Goal: Communication & Community: Answer question/provide support

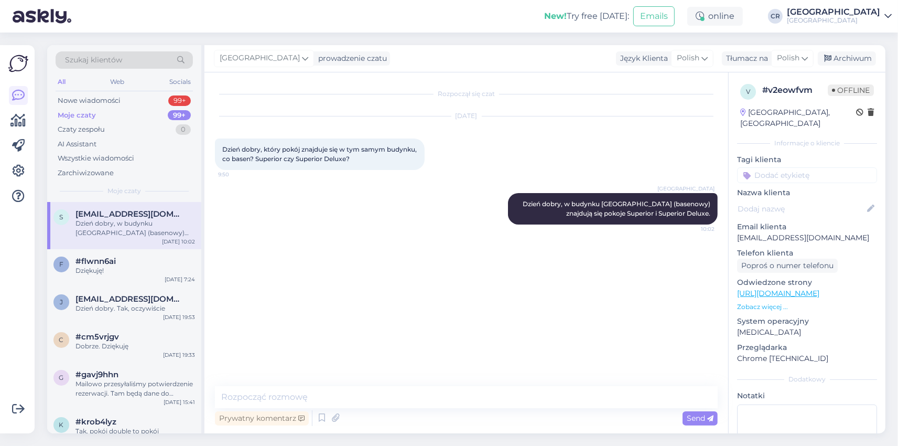
click at [81, 114] on div "Moje czaty" at bounding box center [77, 115] width 38 height 10
click at [88, 113] on div "Moje czaty" at bounding box center [77, 115] width 38 height 10
click at [84, 115] on div "Moje czaty" at bounding box center [77, 115] width 38 height 10
click at [97, 97] on div "Nowe wiadomości" at bounding box center [89, 100] width 63 height 10
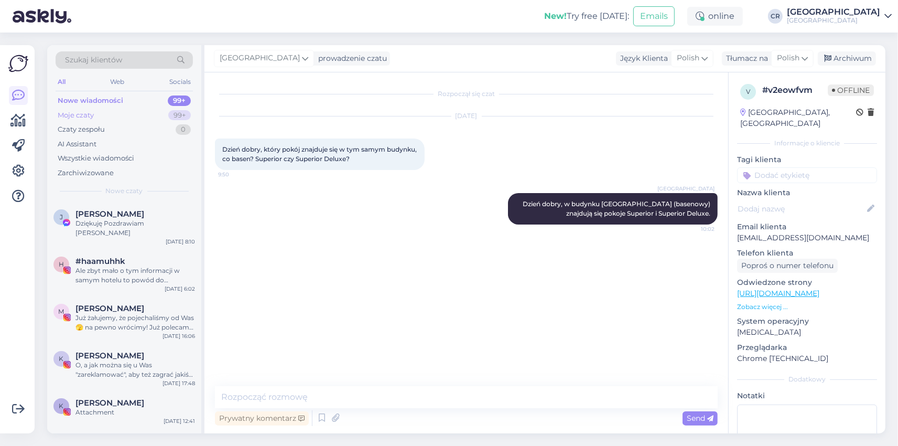
click at [94, 116] on div "Moje czaty 99+" at bounding box center [124, 115] width 137 height 15
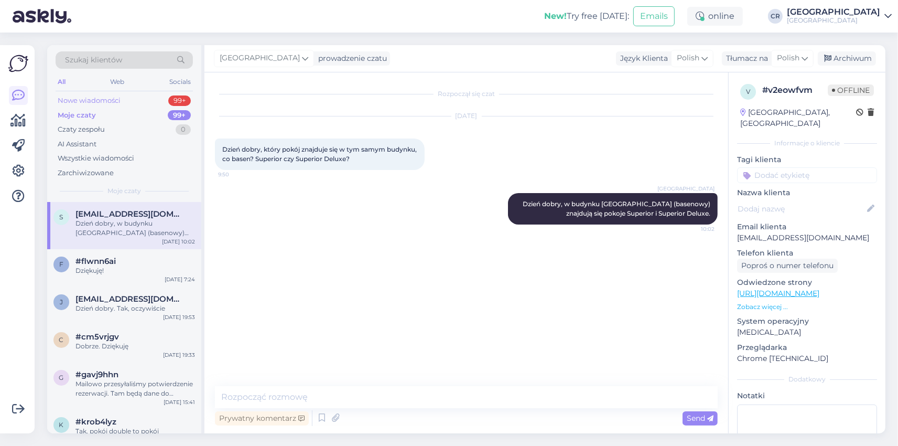
click at [105, 101] on div "Nowe wiadomości" at bounding box center [89, 100] width 63 height 10
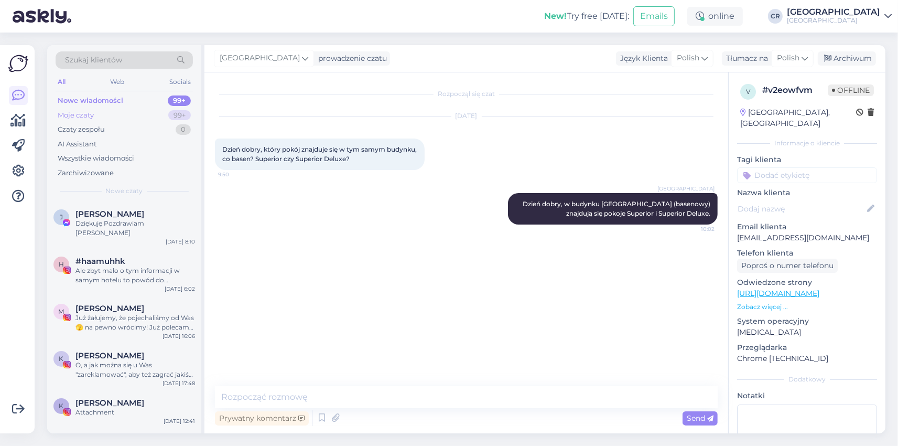
click at [90, 113] on div "Moje czaty" at bounding box center [76, 115] width 36 height 10
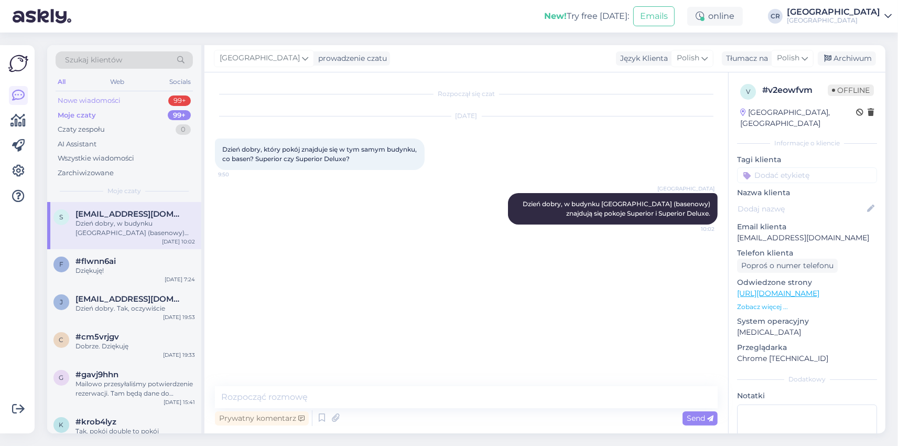
click at [96, 102] on div "Nowe wiadomości" at bounding box center [89, 100] width 63 height 10
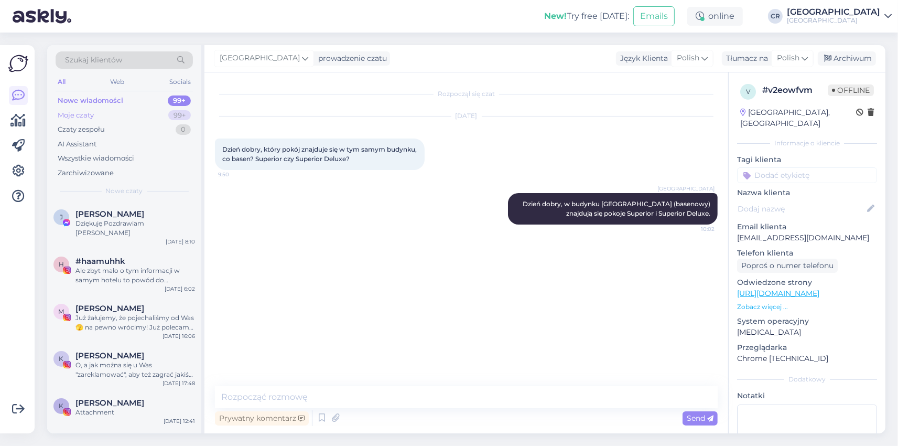
click at [82, 113] on div "Moje czaty" at bounding box center [76, 115] width 36 height 10
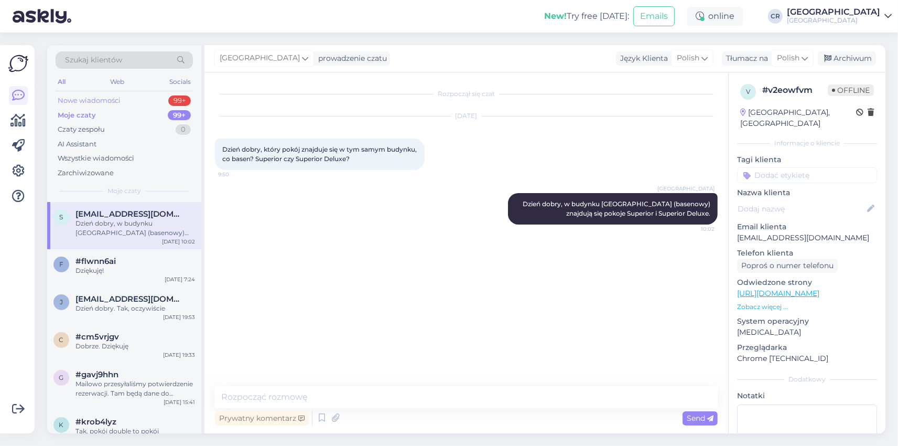
click at [81, 101] on div "Nowe wiadomości" at bounding box center [89, 100] width 63 height 10
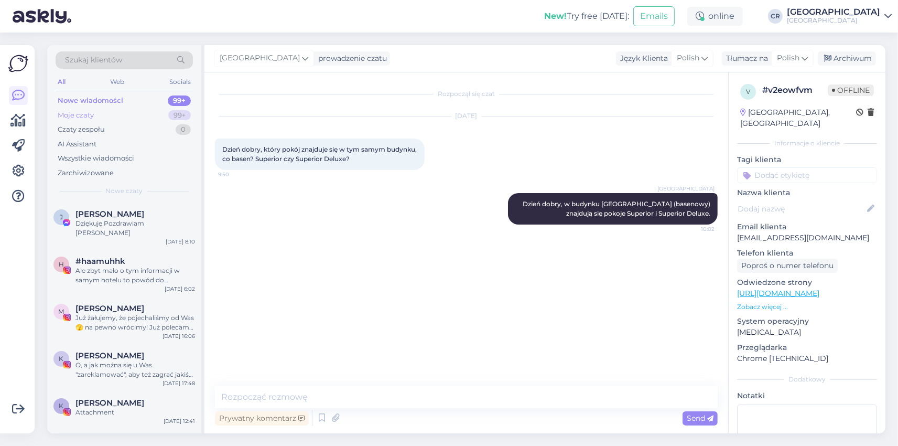
click at [100, 111] on div "Moje czaty 99+" at bounding box center [124, 115] width 137 height 15
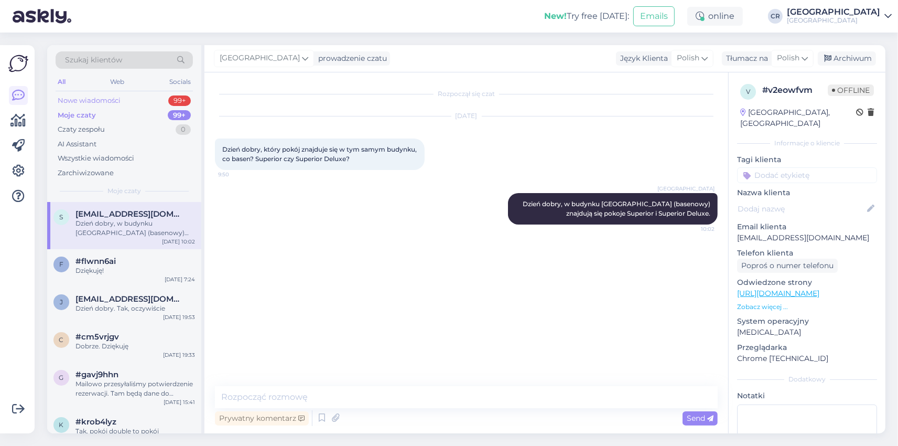
click at [92, 98] on div "Nowe wiadomości" at bounding box center [89, 100] width 63 height 10
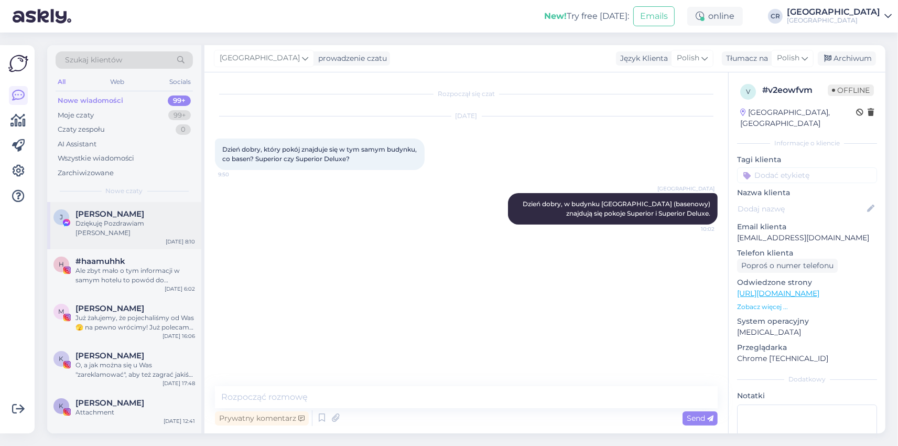
click at [112, 218] on span "[PERSON_NAME]" at bounding box center [110, 213] width 69 height 9
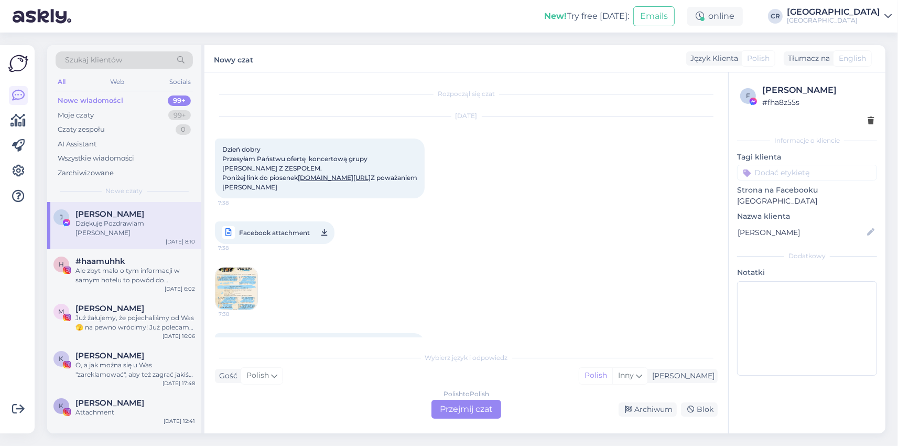
click at [88, 100] on div "Nowe wiadomości" at bounding box center [91, 100] width 66 height 10
click at [83, 112] on div "Moje czaty" at bounding box center [76, 115] width 36 height 10
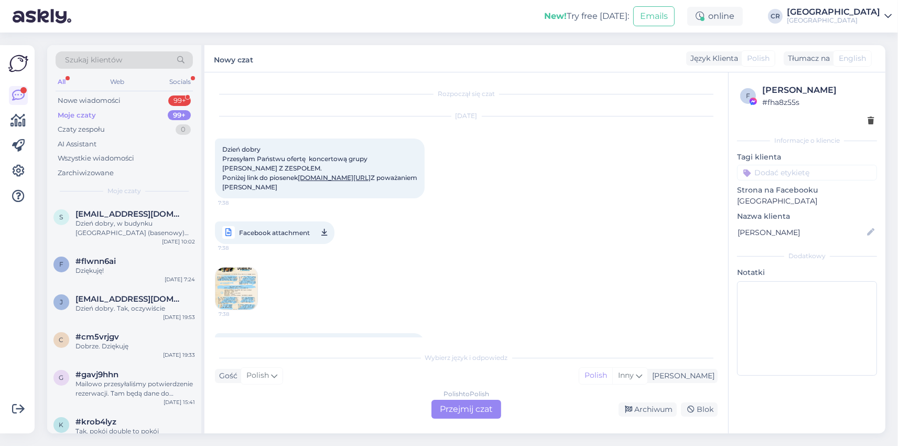
click at [87, 112] on div "Moje czaty" at bounding box center [77, 115] width 38 height 10
click at [85, 100] on div "Nowe wiadomości" at bounding box center [89, 100] width 63 height 10
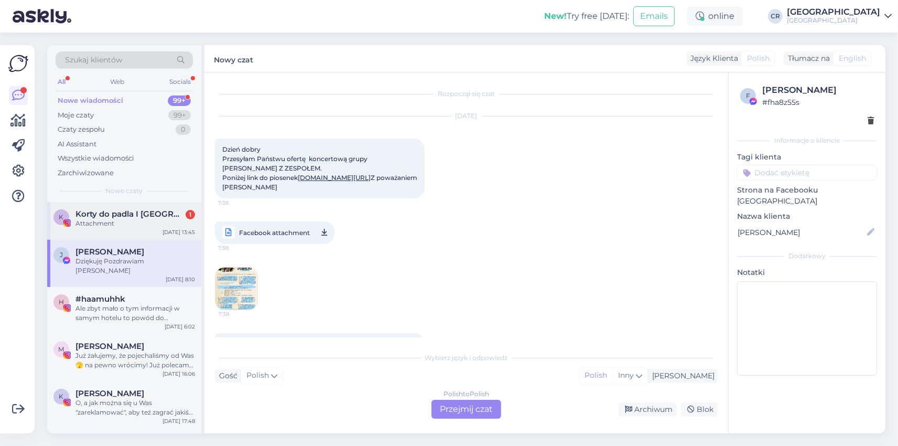
click at [120, 224] on div "Attachment" at bounding box center [136, 223] width 120 height 9
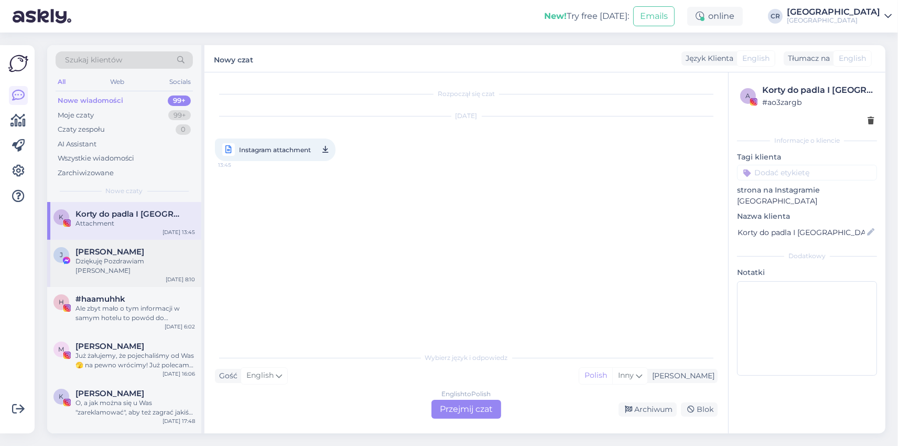
click at [155, 258] on div "Dziękuję Pozdrawiam [PERSON_NAME]" at bounding box center [136, 265] width 120 height 19
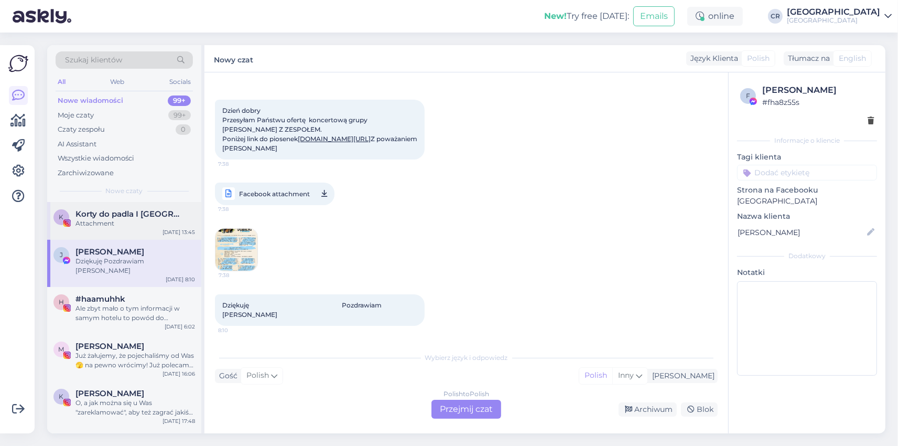
click at [141, 226] on div "Attachment" at bounding box center [136, 223] width 120 height 9
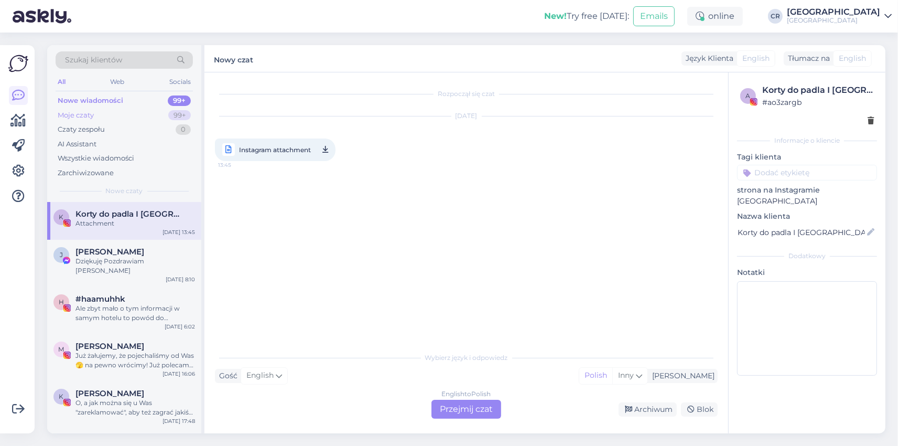
click at [90, 111] on div "Moje czaty" at bounding box center [76, 115] width 36 height 10
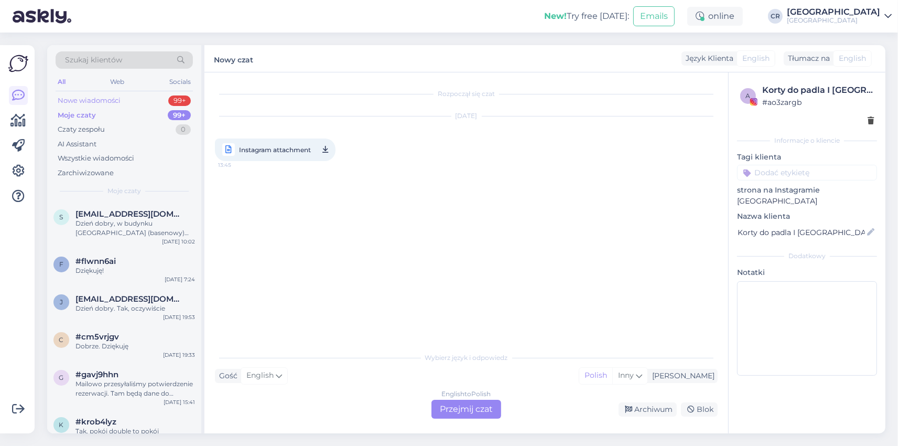
click at [111, 96] on div "Nowe wiadomości" at bounding box center [89, 100] width 63 height 10
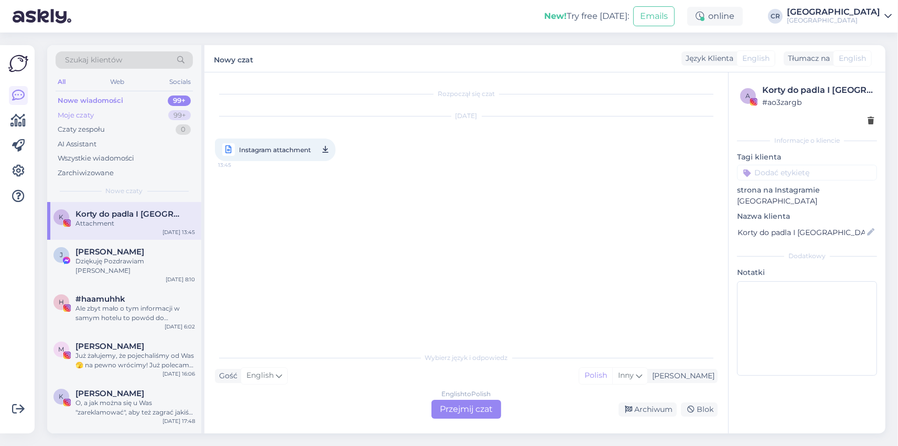
click at [81, 113] on div "Moje czaty" at bounding box center [76, 115] width 36 height 10
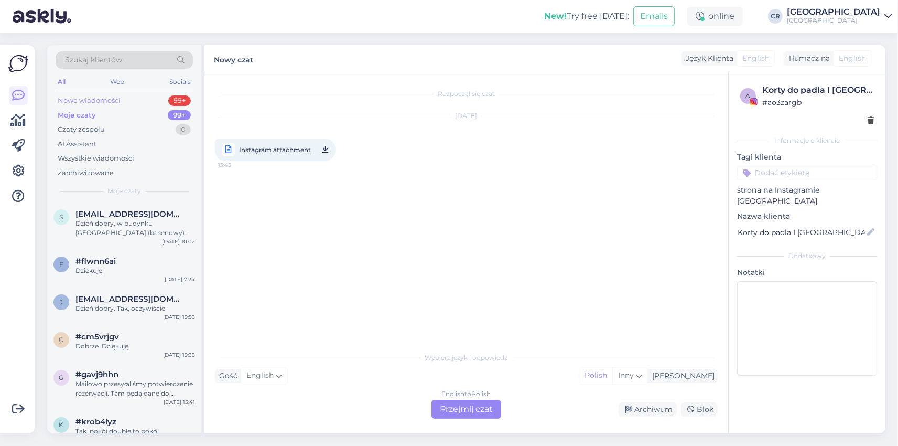
click at [94, 100] on div "Nowe wiadomości" at bounding box center [89, 100] width 63 height 10
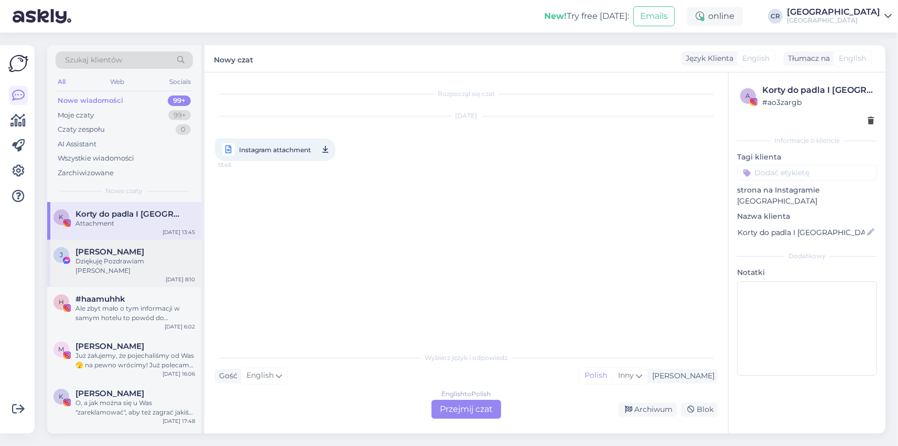
click at [129, 260] on div "Dziękuję Pozdrawiam [PERSON_NAME]" at bounding box center [136, 265] width 120 height 19
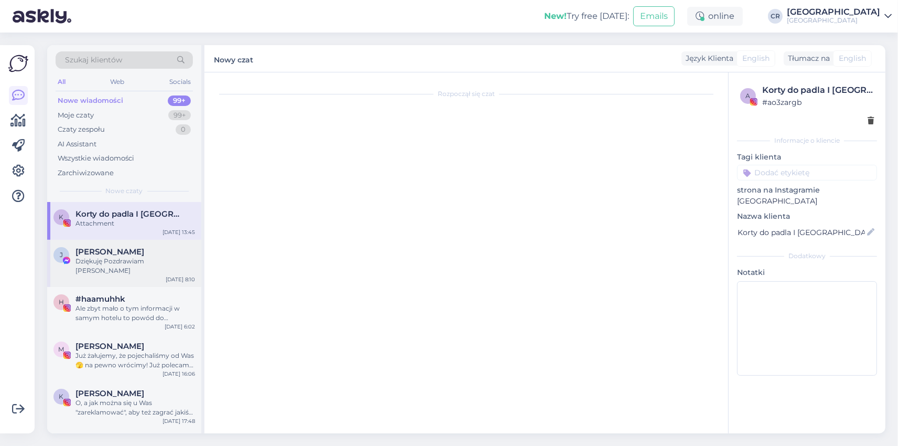
scroll to position [77, 0]
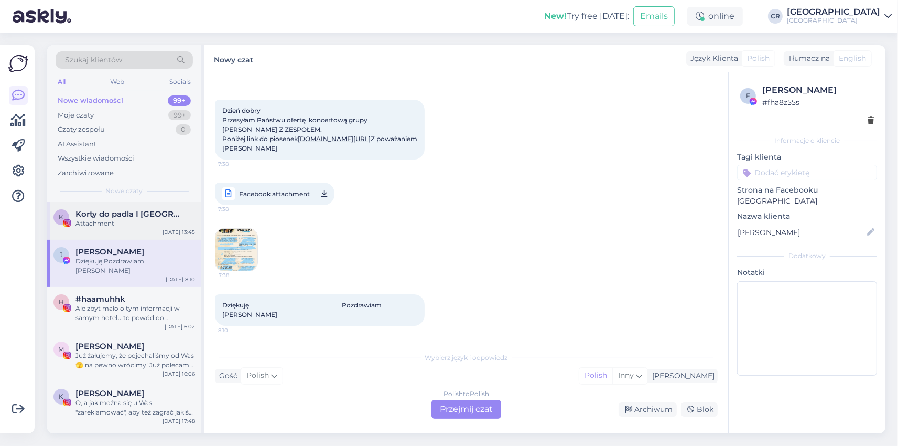
click at [126, 232] on div "K Korty do padla I [GEOGRAPHIC_DATA] Attachment [DATE] 13:45" at bounding box center [124, 221] width 154 height 38
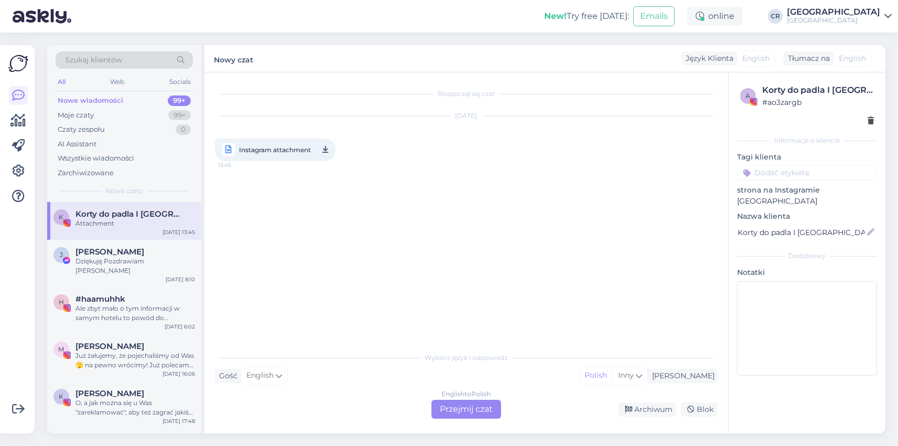
scroll to position [0, 0]
click at [71, 116] on div "Moje czaty" at bounding box center [76, 115] width 36 height 10
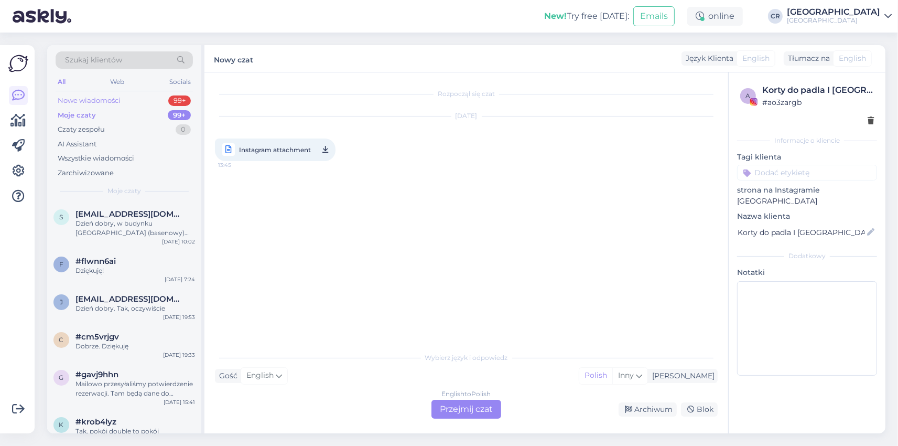
click at [81, 98] on div "Nowe wiadomości" at bounding box center [89, 100] width 63 height 10
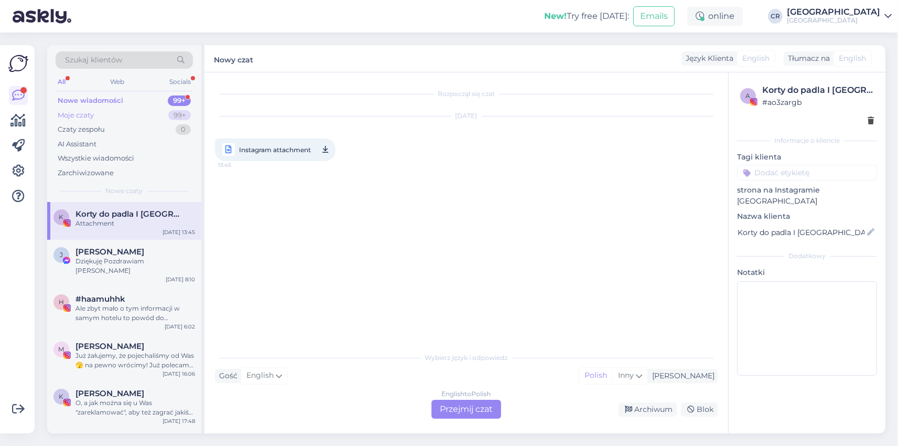
click at [95, 114] on div "Moje czaty 99+" at bounding box center [124, 115] width 137 height 15
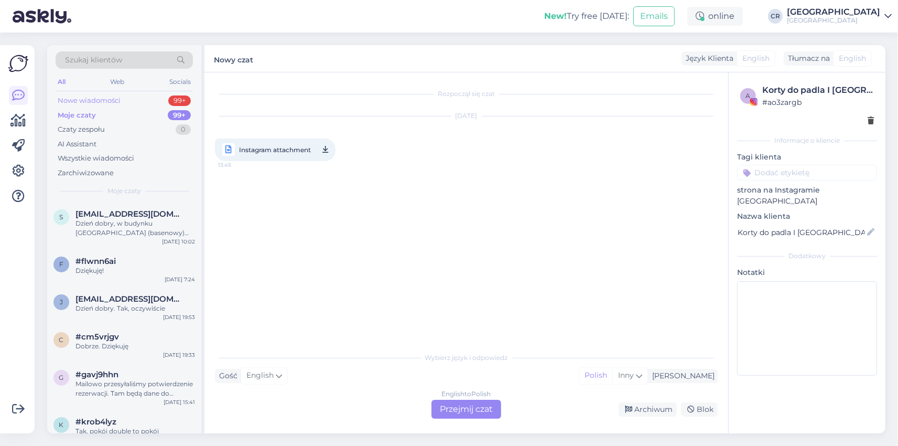
click at [103, 98] on div "Nowe wiadomości" at bounding box center [89, 100] width 63 height 10
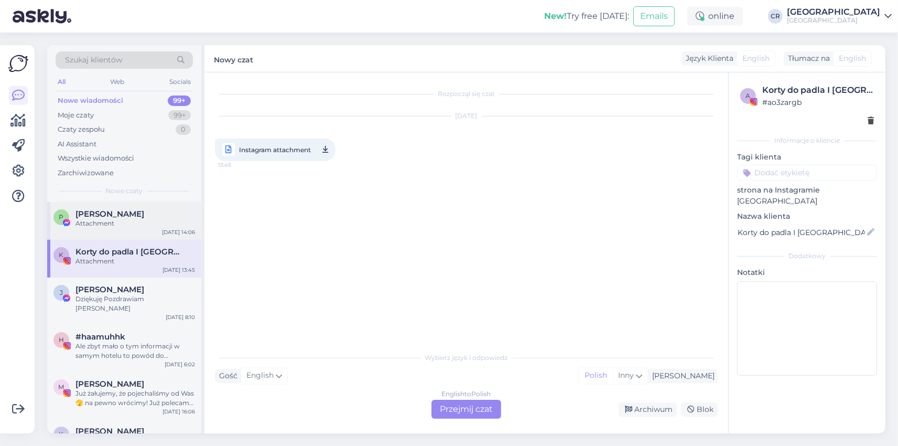
click at [121, 221] on div "Attachment" at bounding box center [136, 223] width 120 height 9
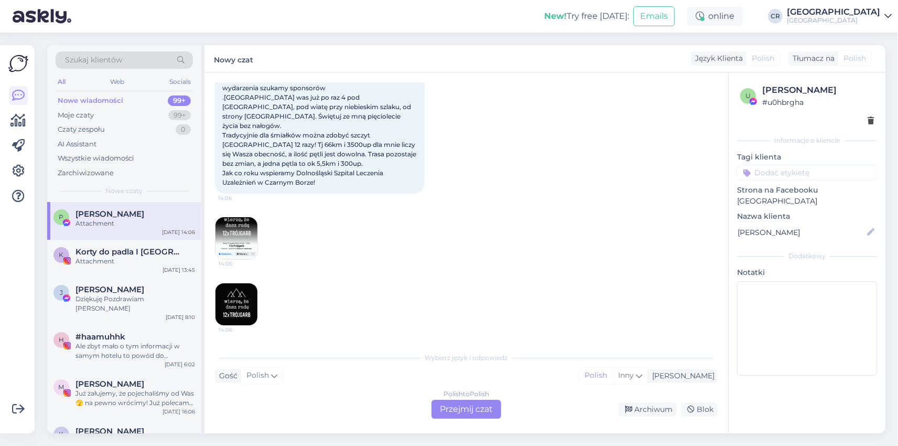
scroll to position [2698, 0]
click at [110, 100] on div "Nowe wiadomości" at bounding box center [91, 100] width 66 height 10
click at [67, 119] on div "Moje czaty" at bounding box center [76, 115] width 36 height 10
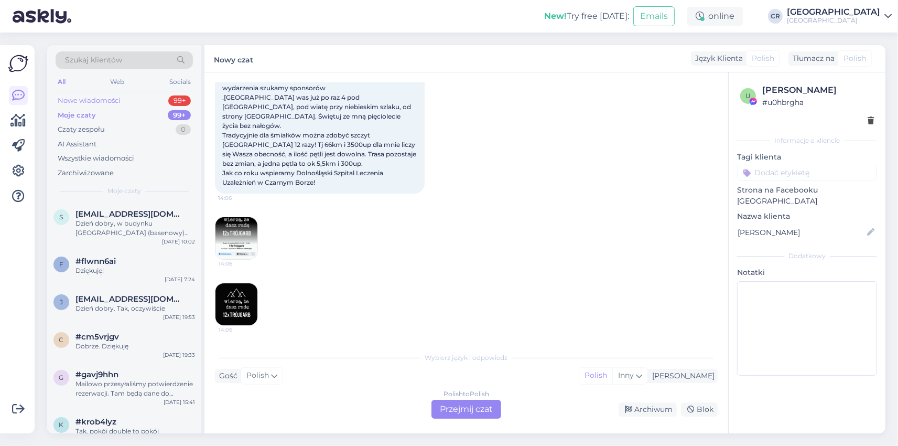
click at [81, 101] on div "Nowe wiadomości" at bounding box center [89, 100] width 63 height 10
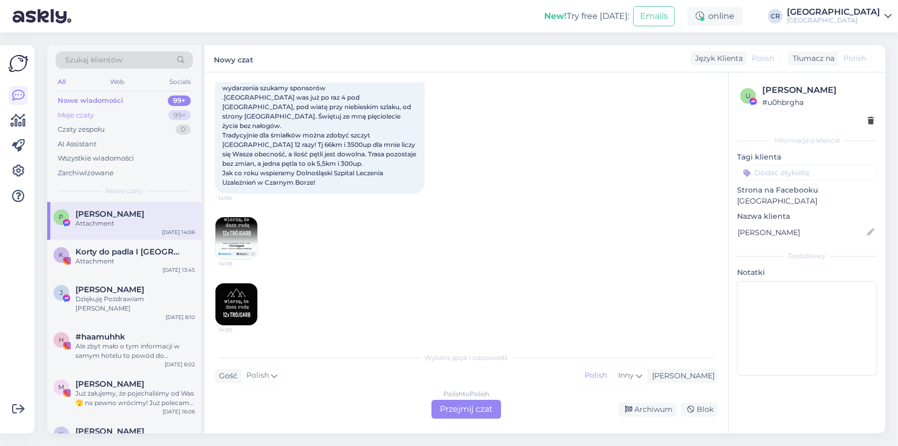
click at [88, 113] on div "Moje czaty" at bounding box center [76, 115] width 36 height 10
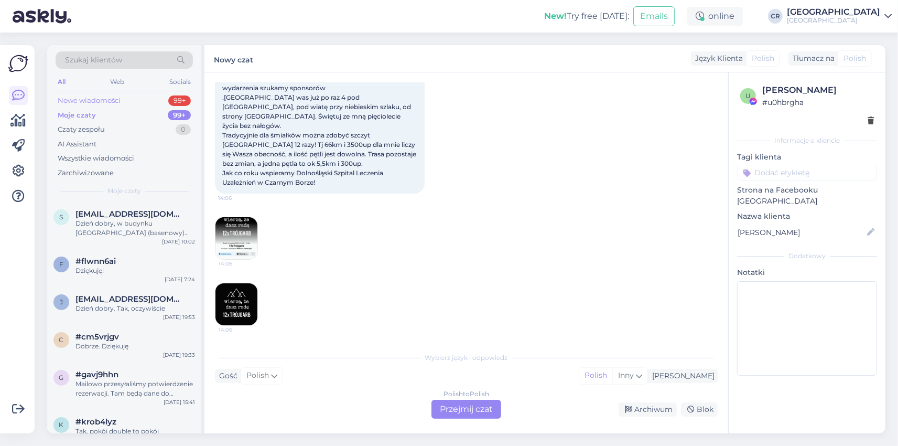
click at [101, 98] on div "Nowe wiadomości" at bounding box center [89, 100] width 63 height 10
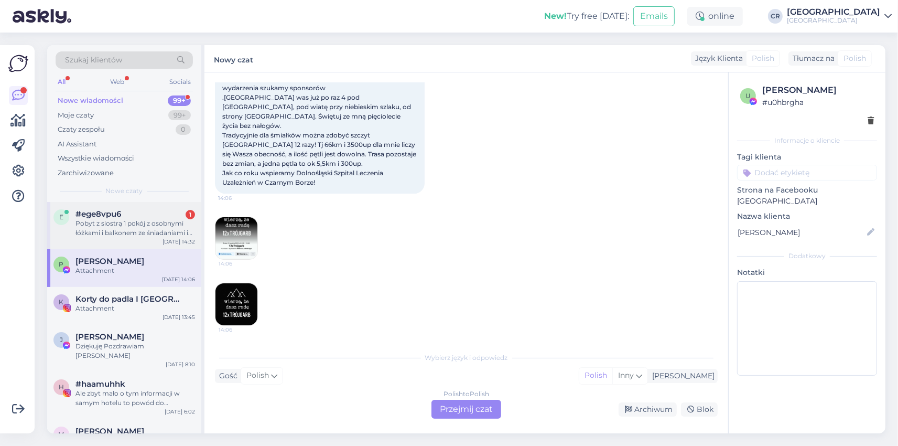
click at [125, 234] on div "Pobyt z siostrą 1 pokój z osobnymi łóżkami i balkonem ze śniadaniami i obiadoko…" at bounding box center [136, 228] width 120 height 19
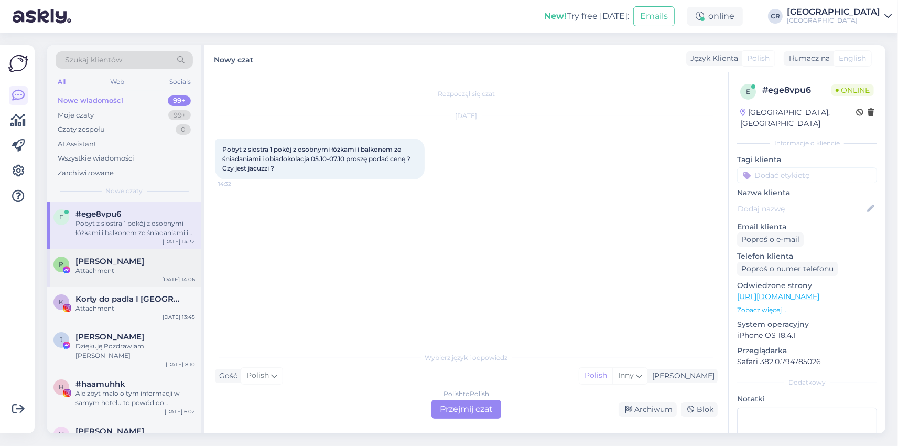
click at [119, 267] on div "Attachment" at bounding box center [136, 270] width 120 height 9
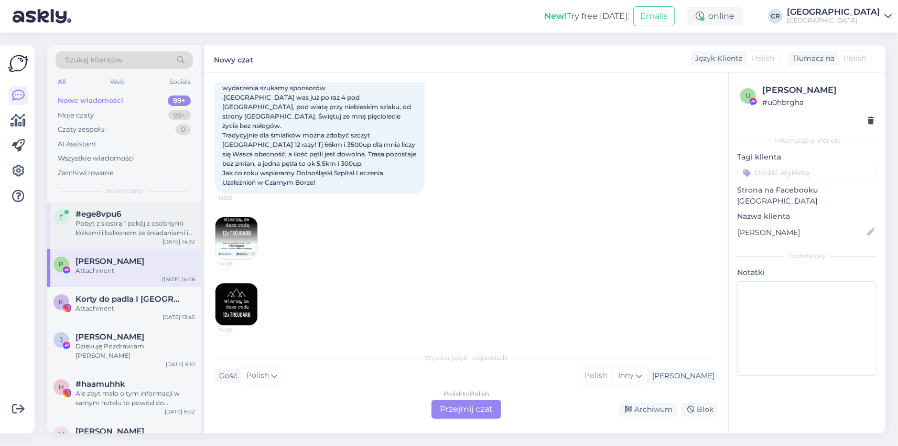
click at [130, 232] on div "Pobyt z siostrą 1 pokój z osobnymi łóżkami i balkonem ze śniadaniami i obiadoko…" at bounding box center [136, 228] width 120 height 19
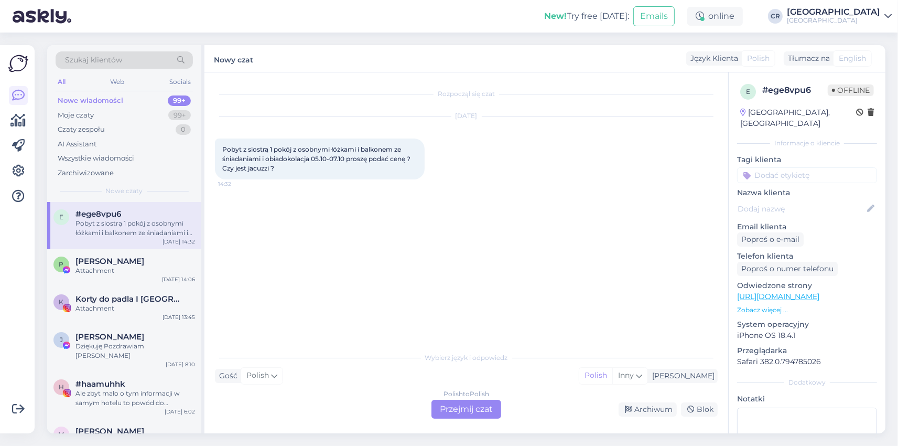
click at [361, 372] on div "Gość Polish Ja Polish Inny" at bounding box center [466, 376] width 503 height 14
click at [315, 395] on div "Wybierz język i odpowiedz Gość Polish Ja Polish Inny Polish to Polish Przejmij …" at bounding box center [466, 383] width 503 height 72
click at [517, 331] on div "Rozpoczął się czat [DATE] Pobyt z siostrą 1 pokój z osobnymi łóżkami i balkonem…" at bounding box center [471, 210] width 512 height 254
click at [488, 410] on div "Polish to Polish Przejmij czat" at bounding box center [467, 409] width 70 height 19
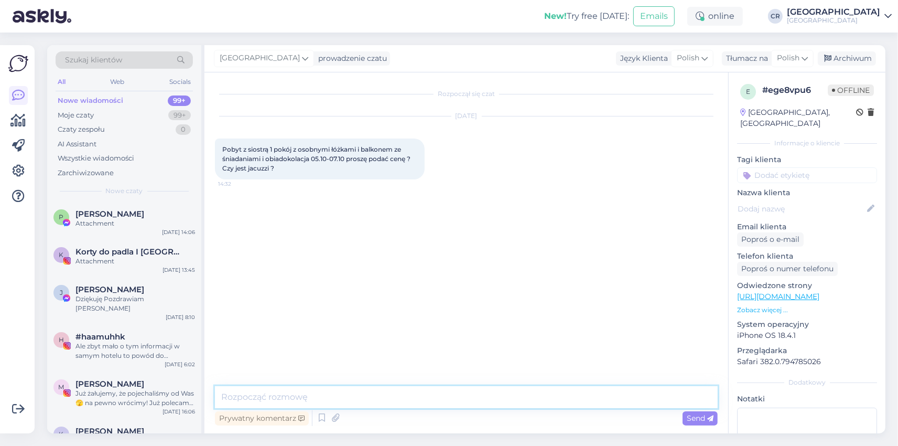
click at [296, 400] on textarea at bounding box center [466, 397] width 503 height 22
click at [569, 393] on textarea "Szanowna Pani, w wybranym terminie dysponujemy pokojem typu Standard." at bounding box center [466, 397] width 503 height 22
click at [553, 399] on textarea "Szanowna Pani, w wybranym terminie dysponujemy pokojem typu Standard." at bounding box center [466, 397] width 503 height 22
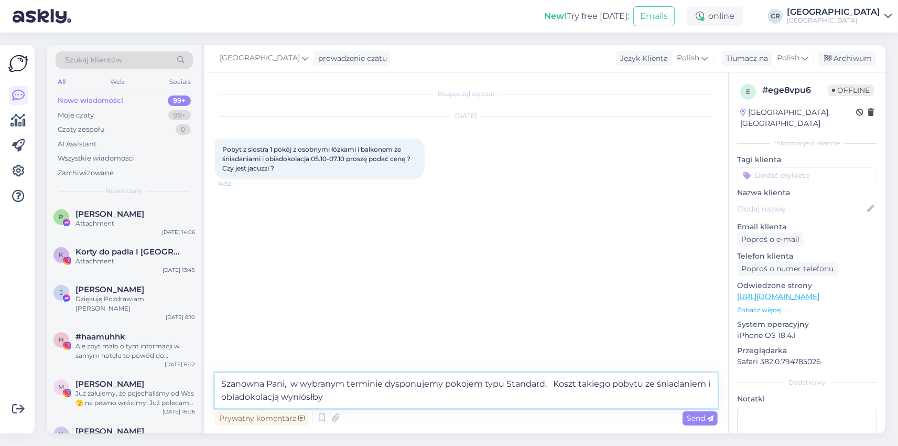
click at [331, 397] on textarea "Szanowna Pani, w wybranym terminie dysponujemy pokojem typu Standard. Koszt tak…" at bounding box center [466, 390] width 503 height 35
type textarea "Szanowna Pani, w wybranym terminie dysponujemy pokojem typu Standard. Koszt tak…"
click at [697, 418] on span "Send" at bounding box center [700, 417] width 27 height 9
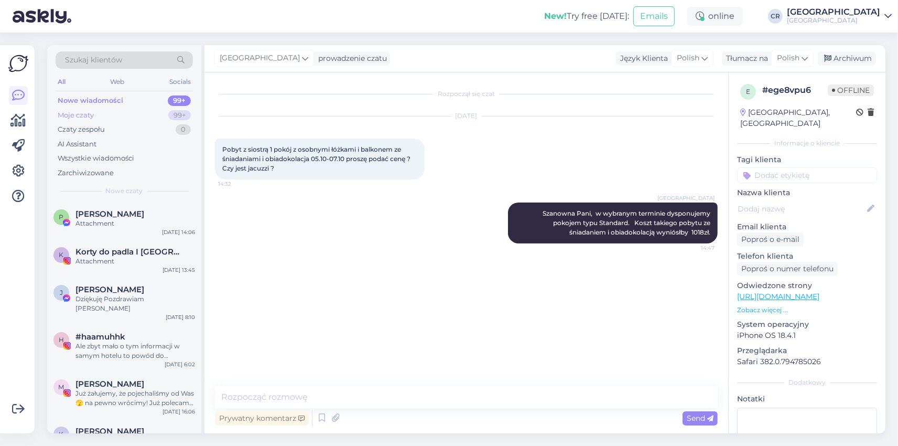
click at [77, 114] on div "Moje czaty" at bounding box center [76, 115] width 36 height 10
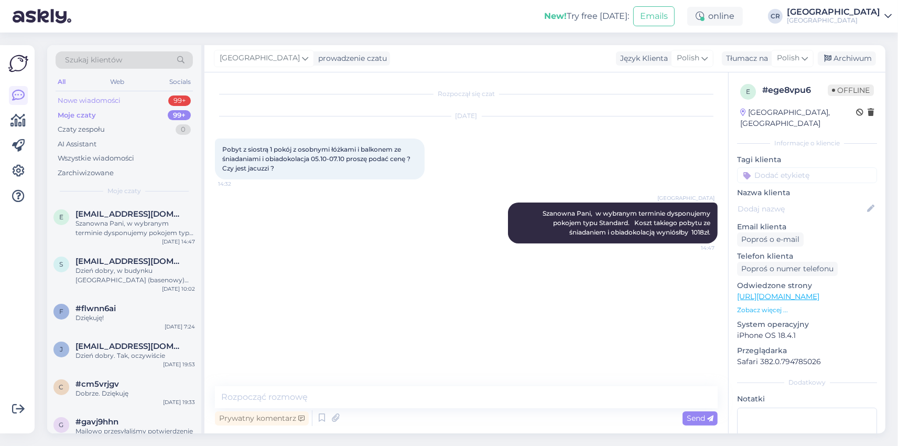
click at [90, 99] on div "Nowe wiadomości" at bounding box center [89, 100] width 63 height 10
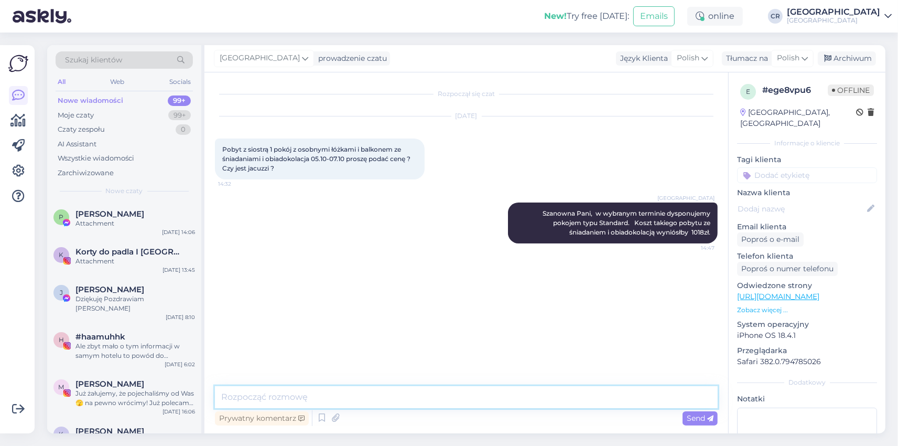
click at [294, 395] on textarea at bounding box center [466, 397] width 503 height 22
click at [418, 401] on textarea "W cenie pobytu dostęp do strefy Wellness" at bounding box center [466, 397] width 503 height 22
type textarea "W cenie pobytu dostęp do strefy Wellness, w tym jacuzzi."
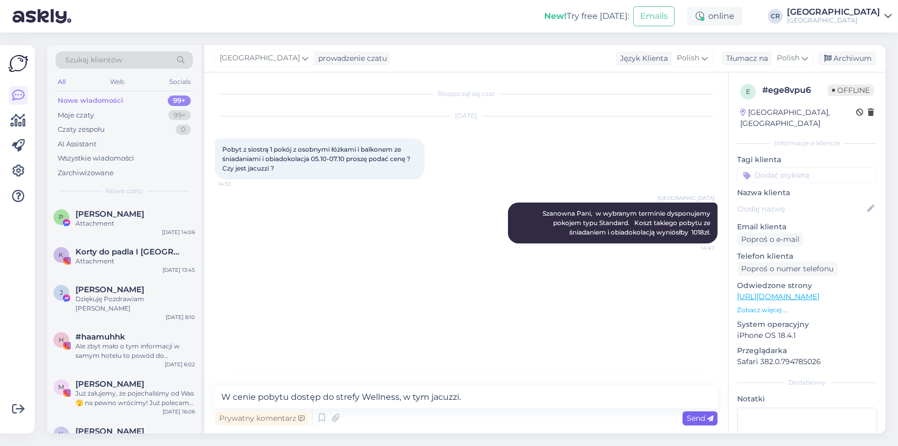
click at [691, 415] on span "Send" at bounding box center [700, 417] width 27 height 9
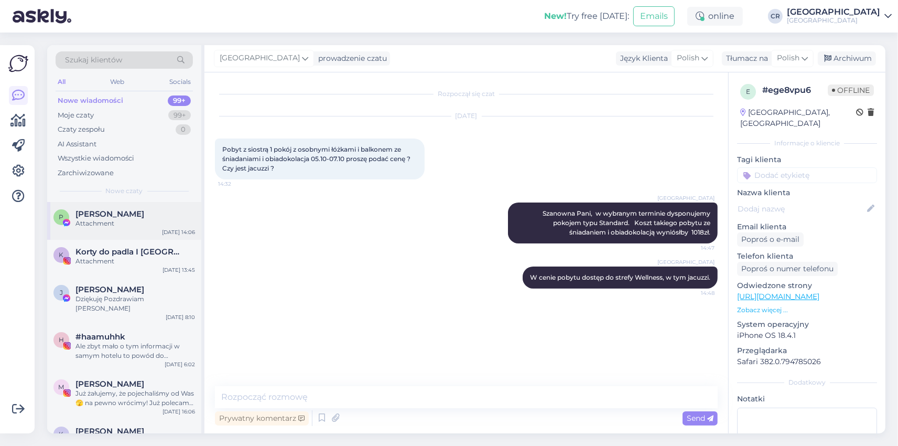
click at [124, 221] on div "Attachment" at bounding box center [136, 223] width 120 height 9
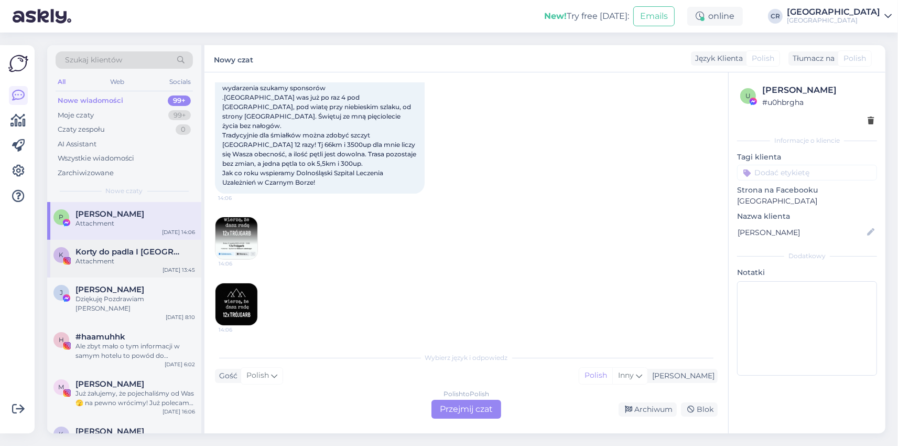
click at [129, 260] on div "Attachment" at bounding box center [136, 260] width 120 height 9
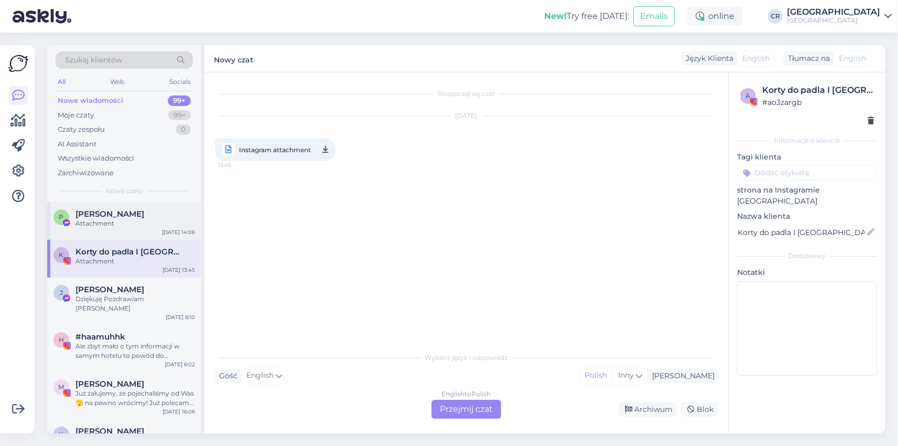
click at [130, 224] on div "Attachment" at bounding box center [136, 223] width 120 height 9
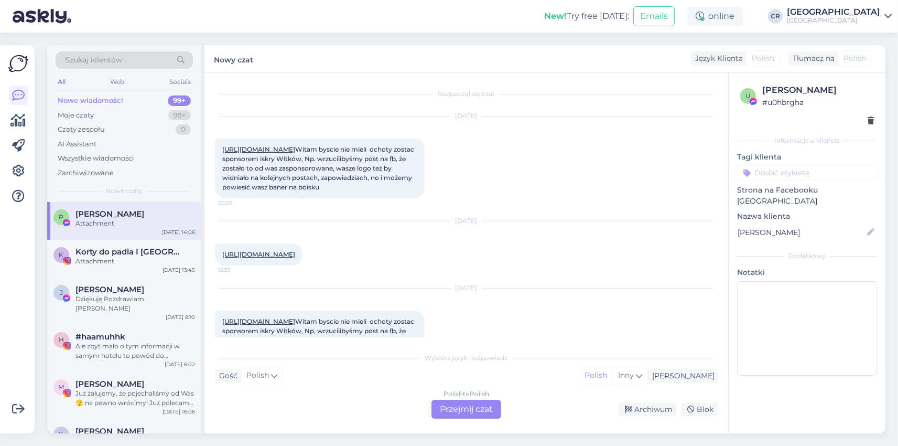
scroll to position [2698, 0]
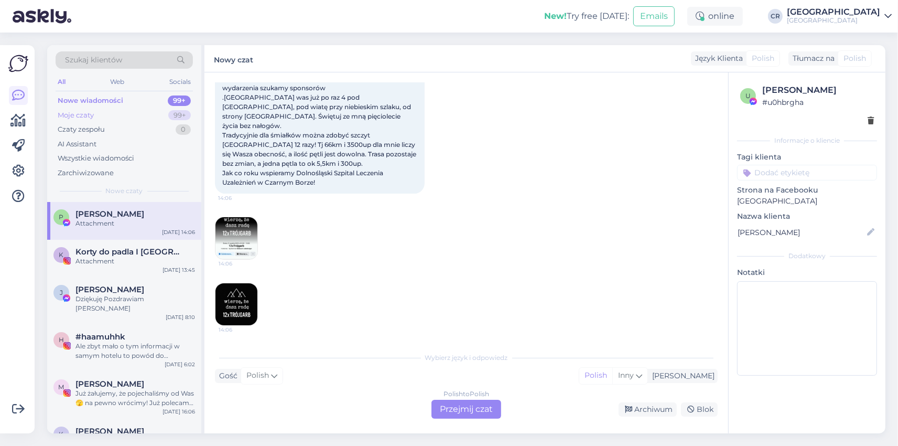
click at [79, 116] on div "Moje czaty" at bounding box center [76, 115] width 36 height 10
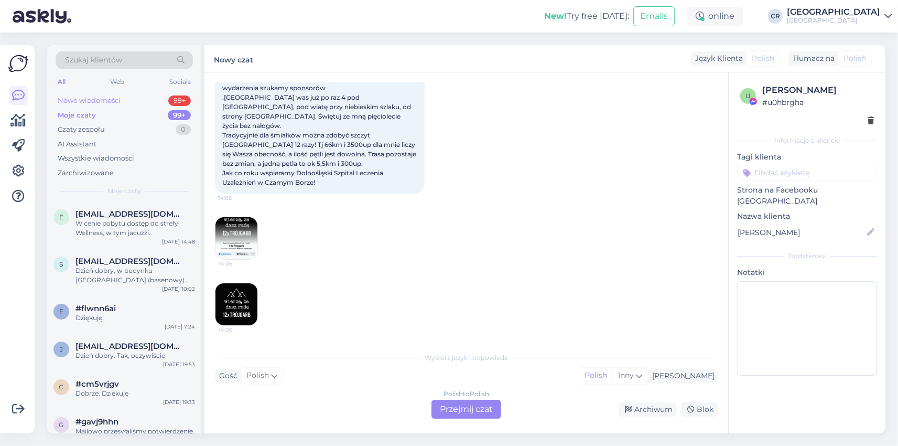
click at [93, 100] on div "Nowe wiadomości" at bounding box center [89, 100] width 63 height 10
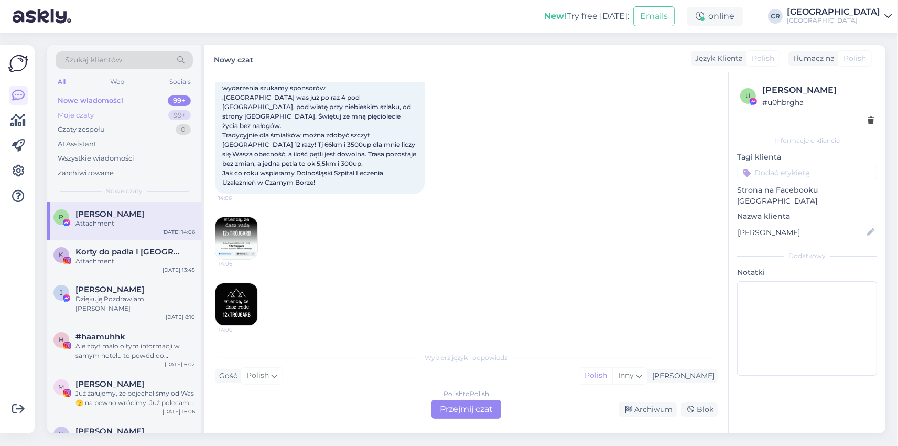
click at [73, 120] on div "Moje czaty" at bounding box center [76, 115] width 36 height 10
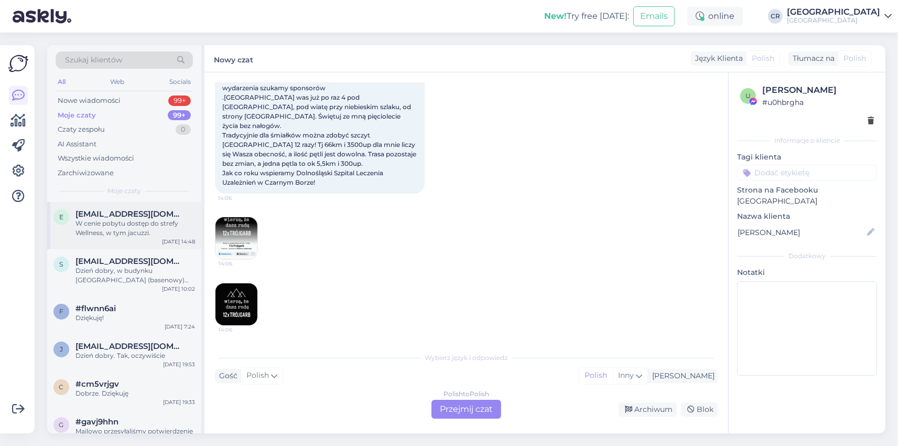
click at [115, 235] on div "W cenie pobytu dostęp do strefy Wellness, w tym jacuzzi." at bounding box center [136, 228] width 120 height 19
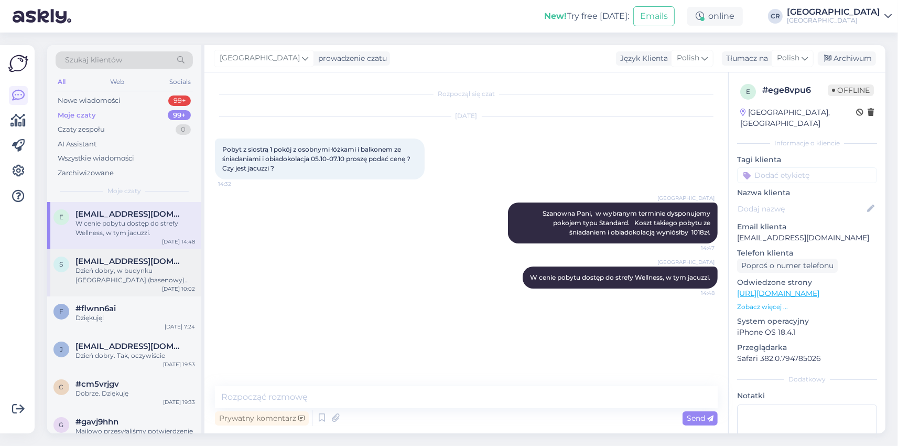
click at [115, 264] on span "[EMAIL_ADDRESS][DOMAIN_NAME]" at bounding box center [130, 260] width 109 height 9
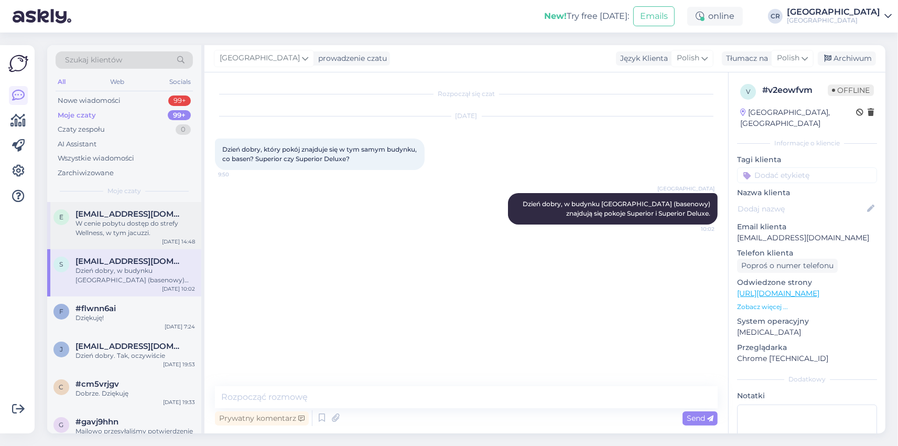
click at [115, 233] on div "W cenie pobytu dostęp do strefy Wellness, w tym jacuzzi." at bounding box center [136, 228] width 120 height 19
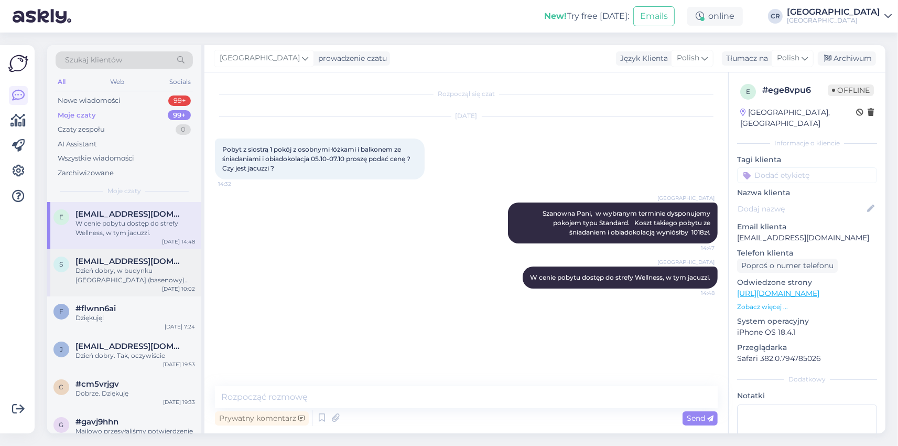
click at [110, 256] on div "s [EMAIL_ADDRESS][DOMAIN_NAME] Dzień dobry, w budynku [GEOGRAPHIC_DATA] (baseno…" at bounding box center [124, 272] width 154 height 47
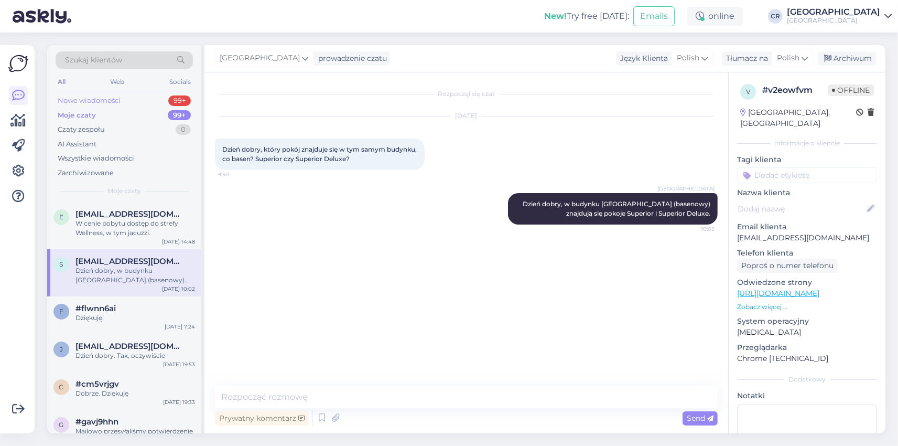
click at [90, 99] on div "Nowe wiadomości" at bounding box center [89, 100] width 63 height 10
